Goal: Information Seeking & Learning: Learn about a topic

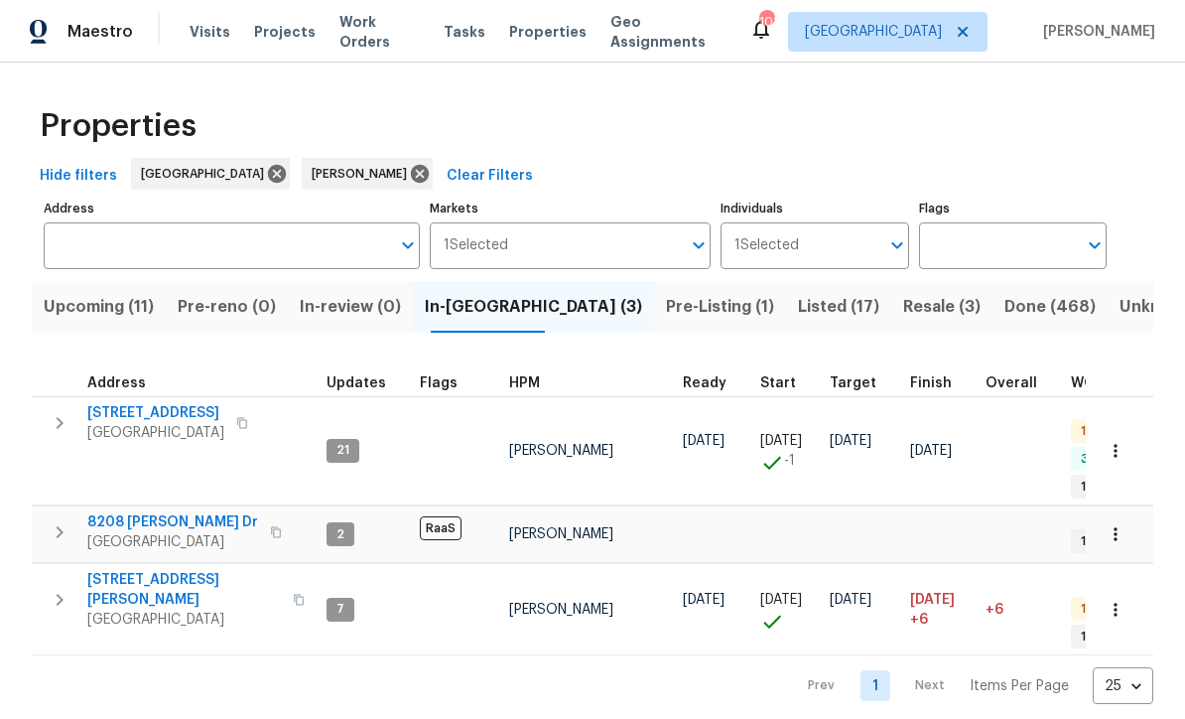
scroll to position [16, 0]
click at [130, 570] on span "[STREET_ADDRESS][PERSON_NAME]" at bounding box center [184, 590] width 194 height 40
click at [130, 403] on span "[STREET_ADDRESS]" at bounding box center [155, 413] width 137 height 20
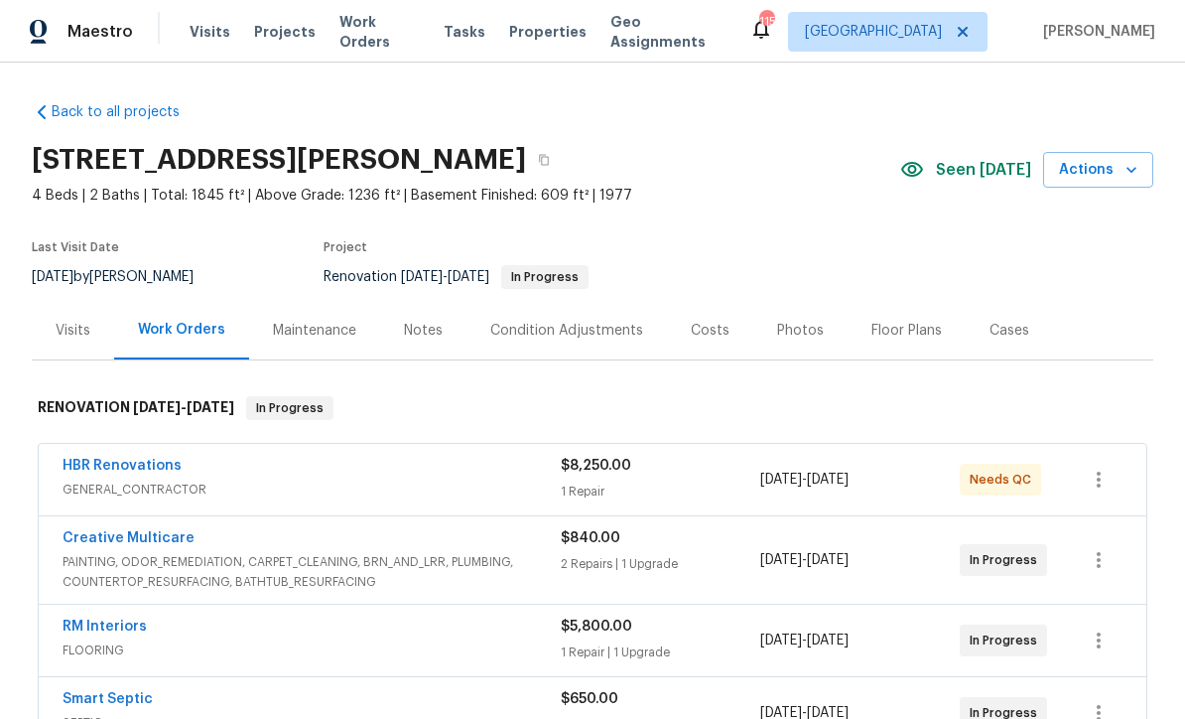
click at [698, 339] on div "Costs" at bounding box center [710, 331] width 39 height 20
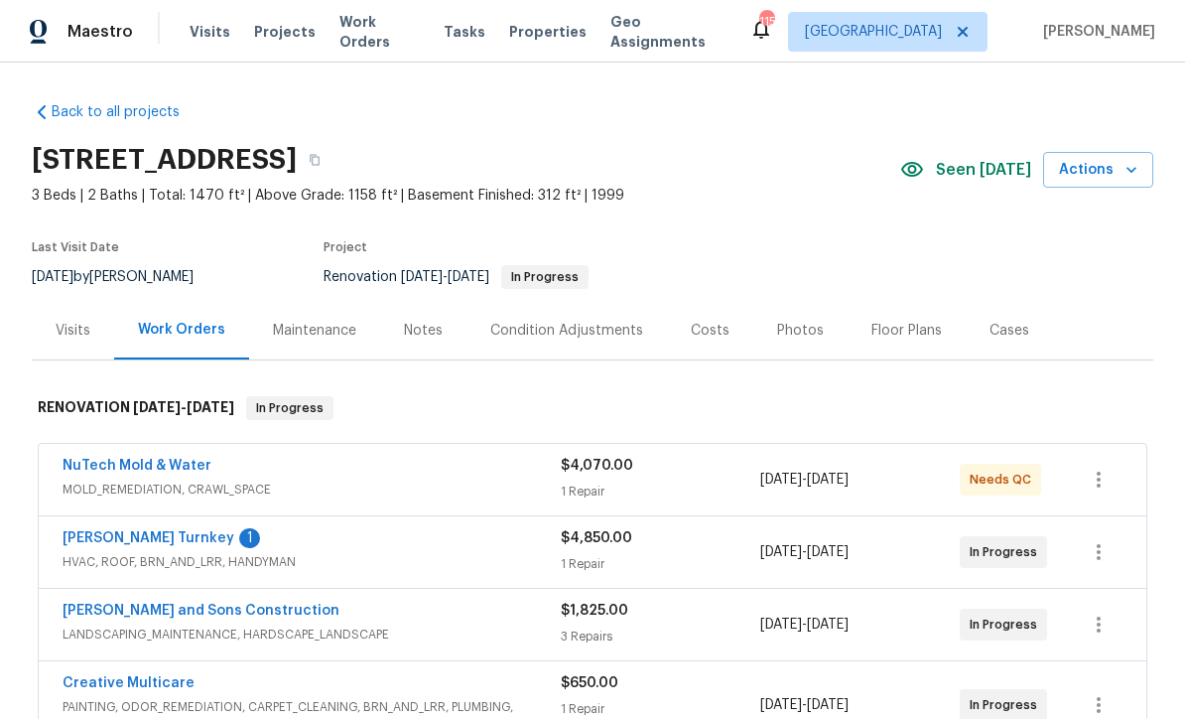
click at [695, 326] on div "Costs" at bounding box center [710, 331] width 39 height 20
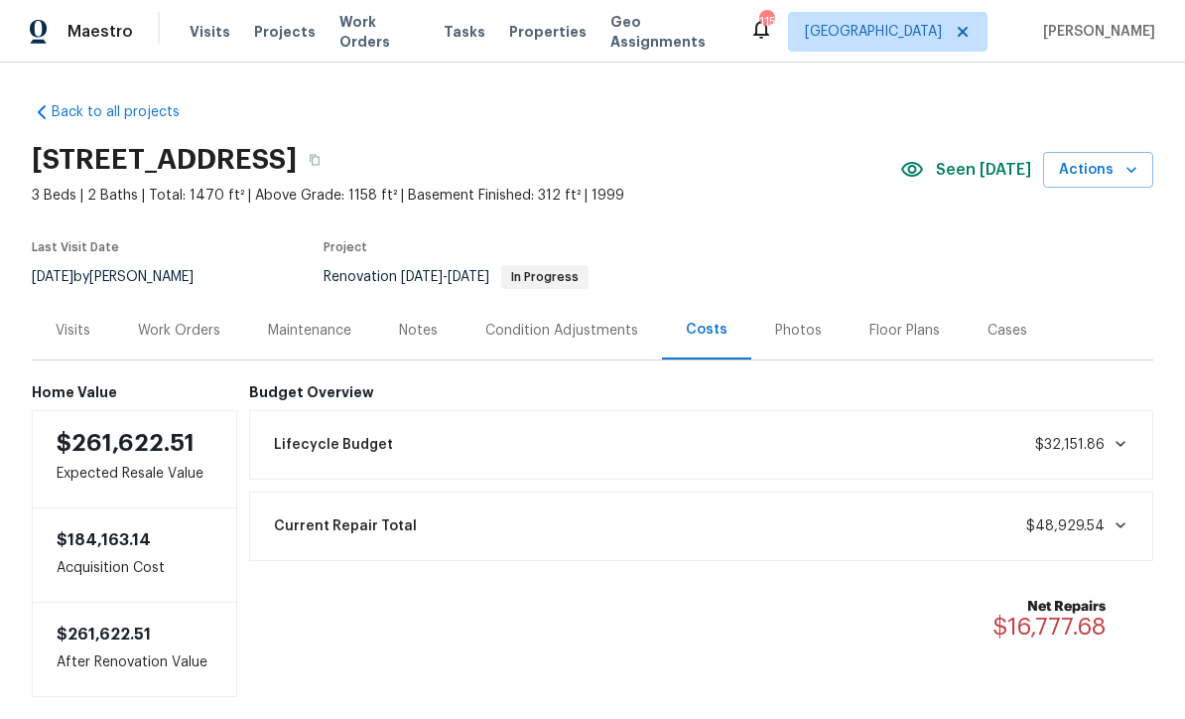
click at [70, 339] on div "Visits" at bounding box center [73, 331] width 35 height 20
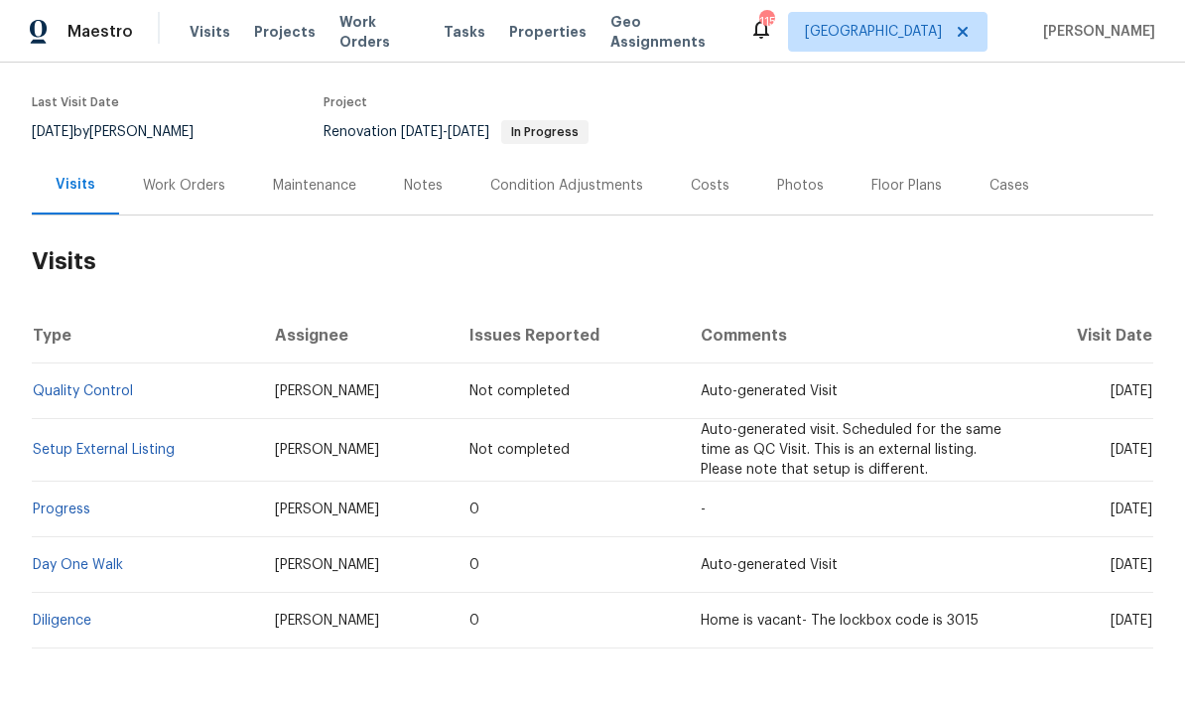
scroll to position [144, 0]
click at [67, 626] on link "Diligence" at bounding box center [62, 622] width 59 height 14
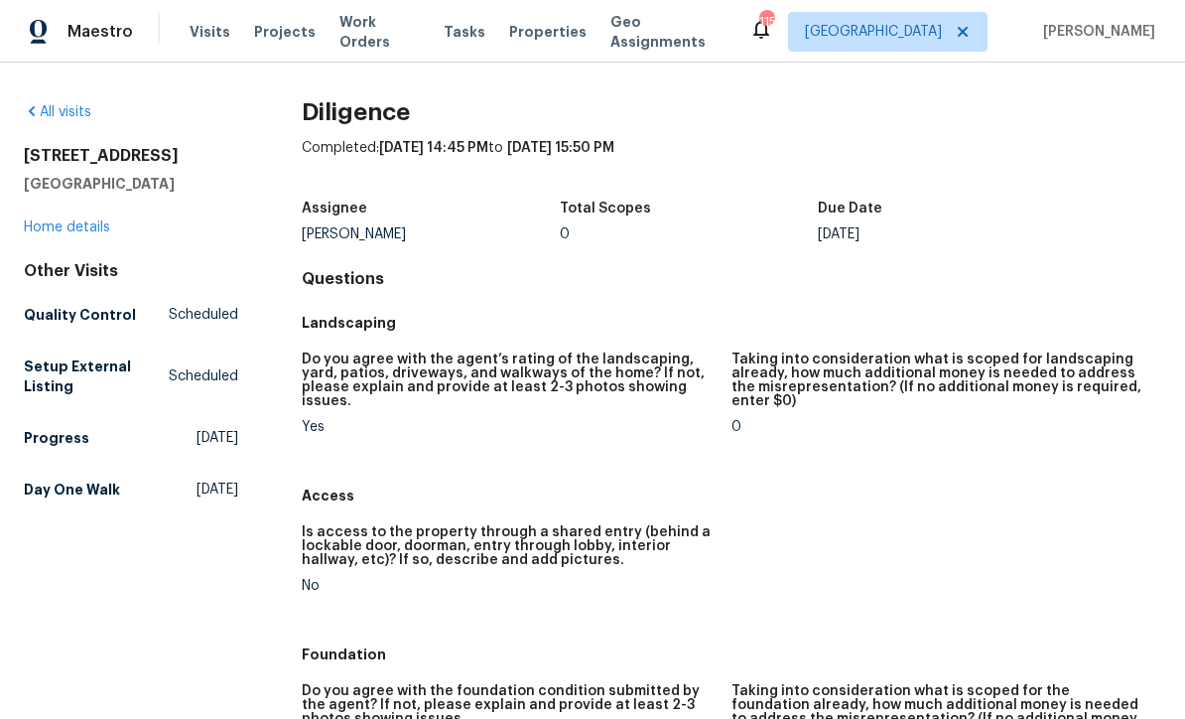
click at [59, 229] on link "Home details" at bounding box center [67, 227] width 86 height 14
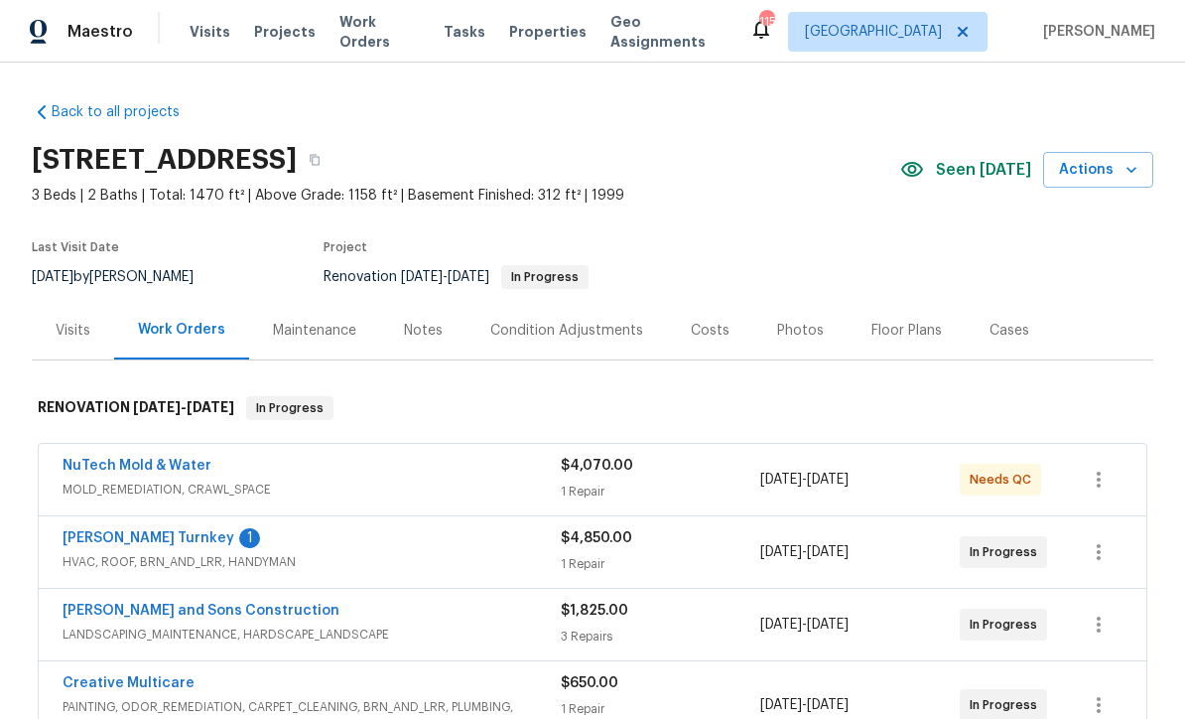
click at [698, 337] on div "Costs" at bounding box center [710, 331] width 39 height 20
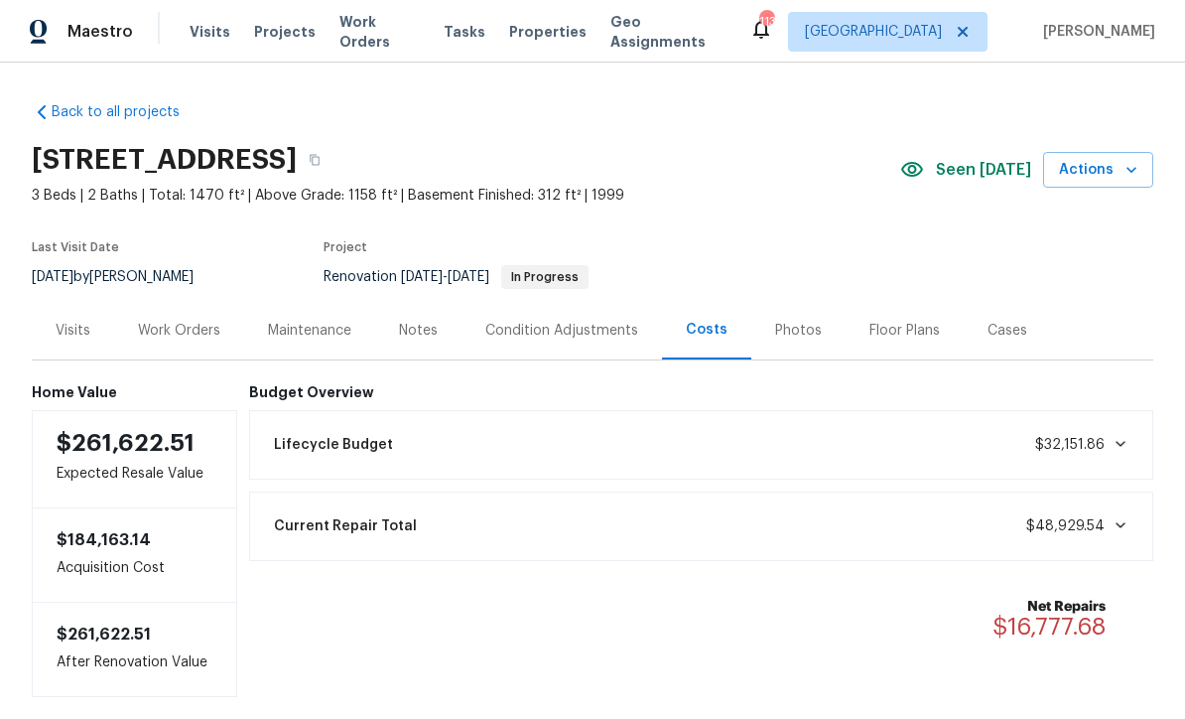
click at [1075, 428] on div "Lifecycle Budget $32,151.86" at bounding box center [702, 445] width 880 height 44
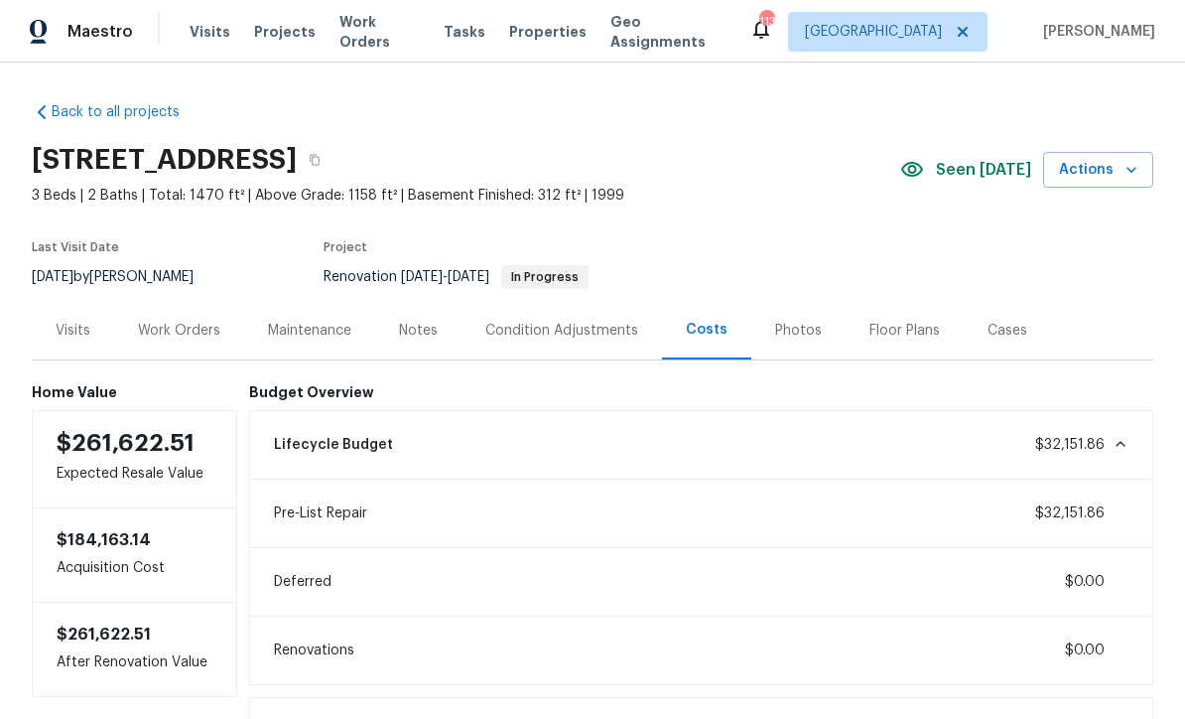
click at [1115, 450] on icon at bounding box center [1121, 444] width 16 height 16
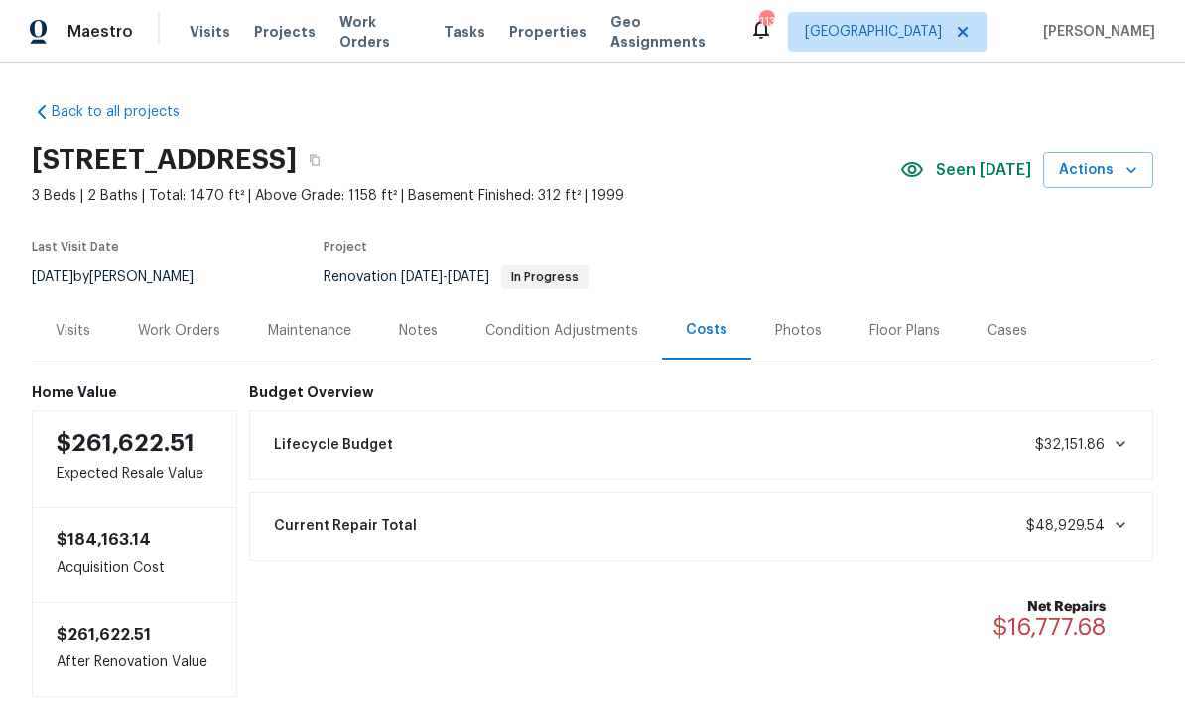
click at [1118, 440] on icon at bounding box center [1121, 444] width 16 height 16
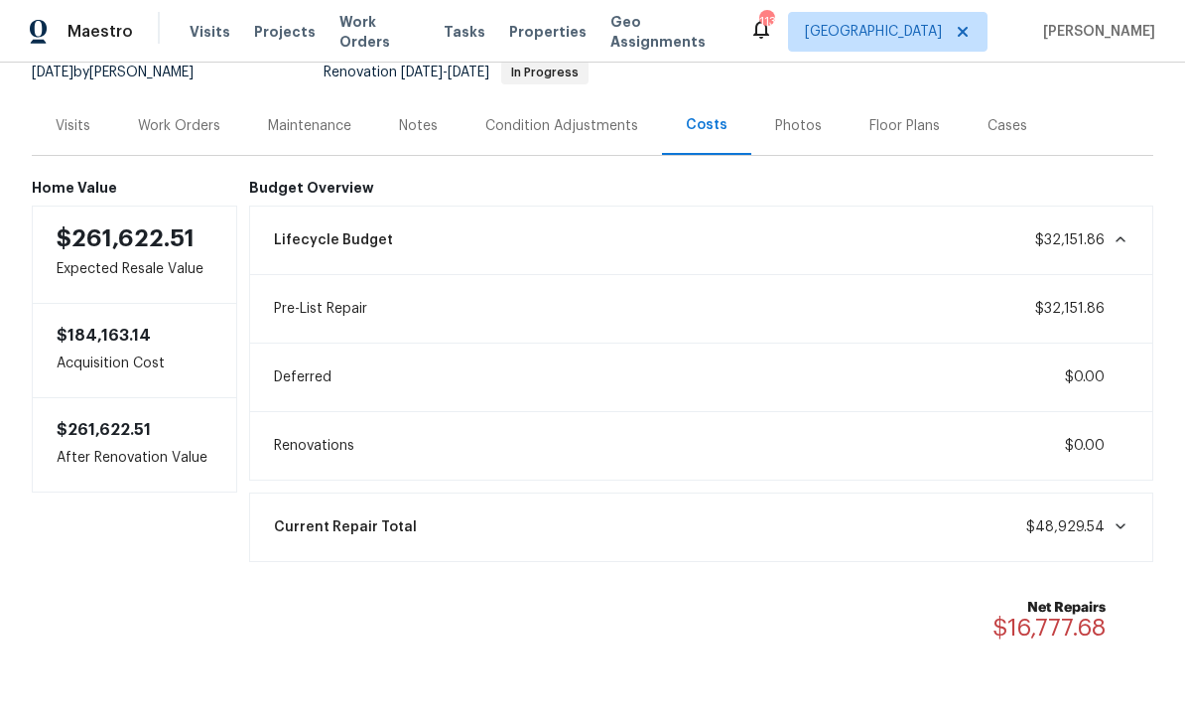
scroll to position [204, 0]
click at [1124, 533] on icon at bounding box center [1121, 527] width 16 height 16
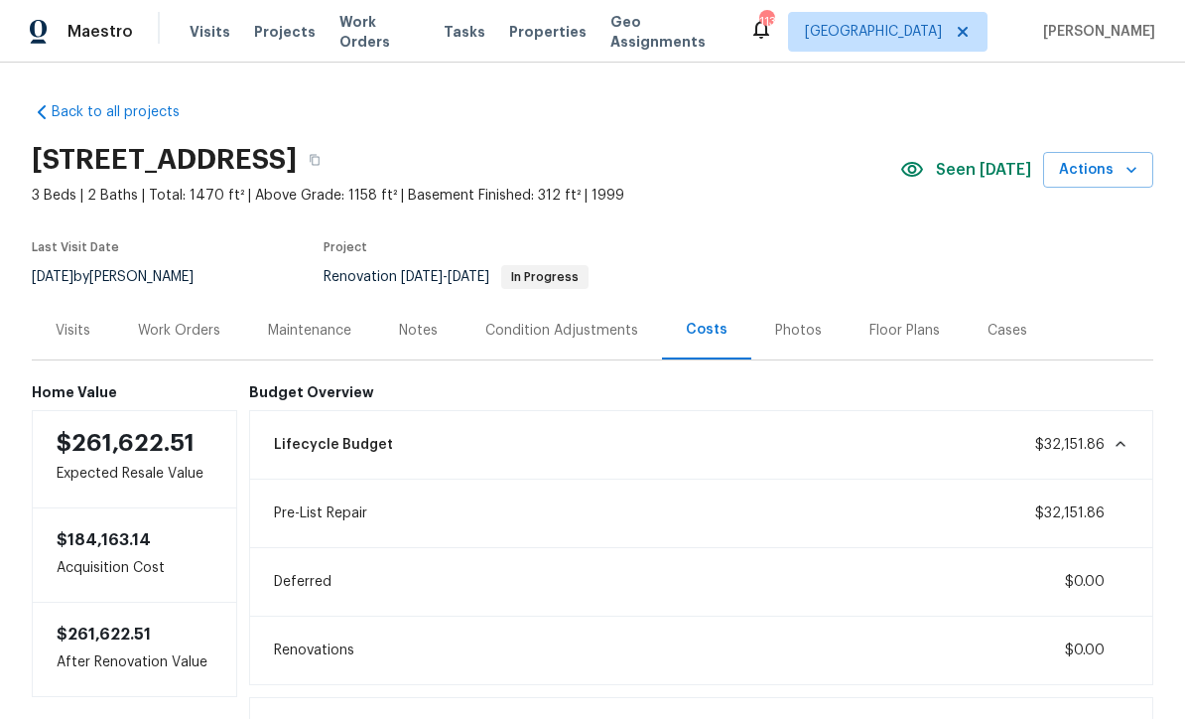
scroll to position [0, 0]
